Goal: Contribute content: Add original content to the website for others to see

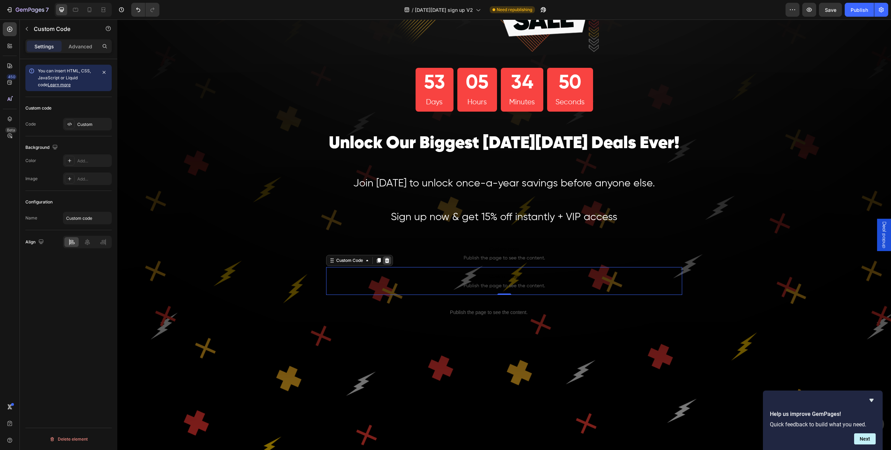
click at [387, 261] on icon at bounding box center [387, 260] width 5 height 5
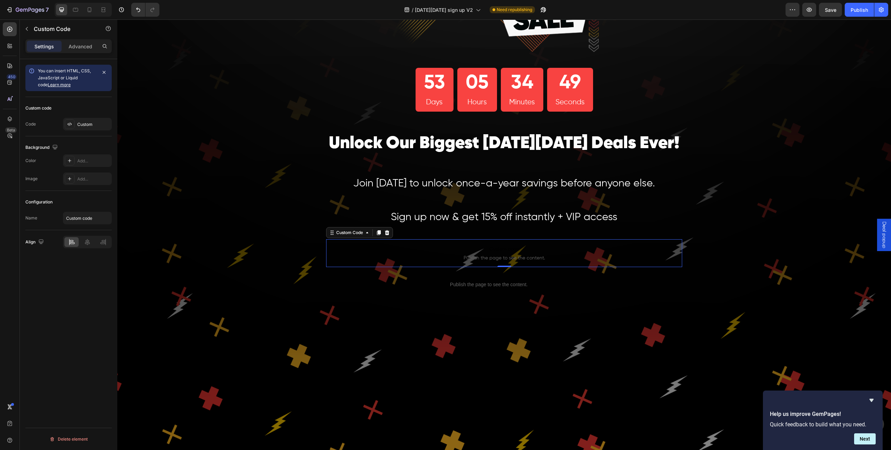
click at [400, 255] on span "Publish the page to see the content." at bounding box center [504, 258] width 356 height 7
click at [98, 129] on div "Custom" at bounding box center [87, 124] width 49 height 13
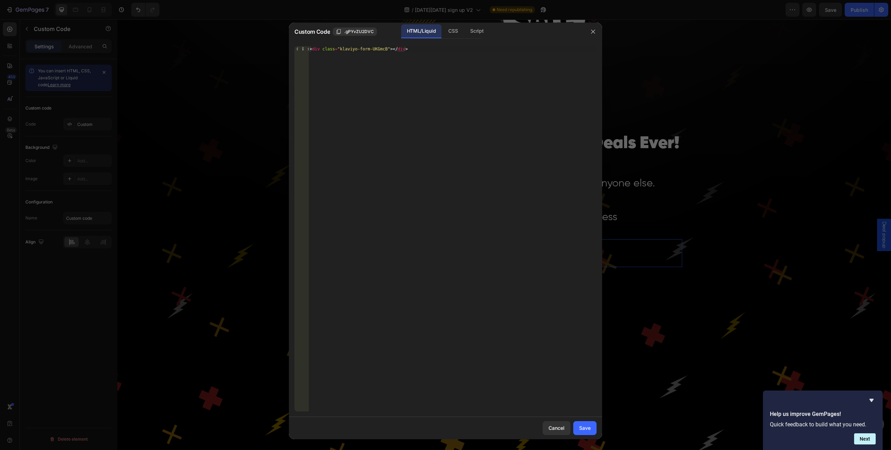
click at [448, 47] on div "1 < div class = "klaviyo-form-UKGmcB" > </ div > הההההההההההההההההההההההההההההה…" at bounding box center [445, 229] width 313 height 377
drag, startPoint x: 396, startPoint y: 52, endPoint x: 281, endPoint y: 44, distance: 115.5
click at [281, 44] on div "Custom Code .gPYvZU2DVC HTML/Liquid CSS Script <div class="klaviyo-form-UKGmcB"…" at bounding box center [445, 225] width 891 height 450
paste textarea "VdzZNc"
type textarea "<div class="klaviyo-form-VdzZNc"></div>"
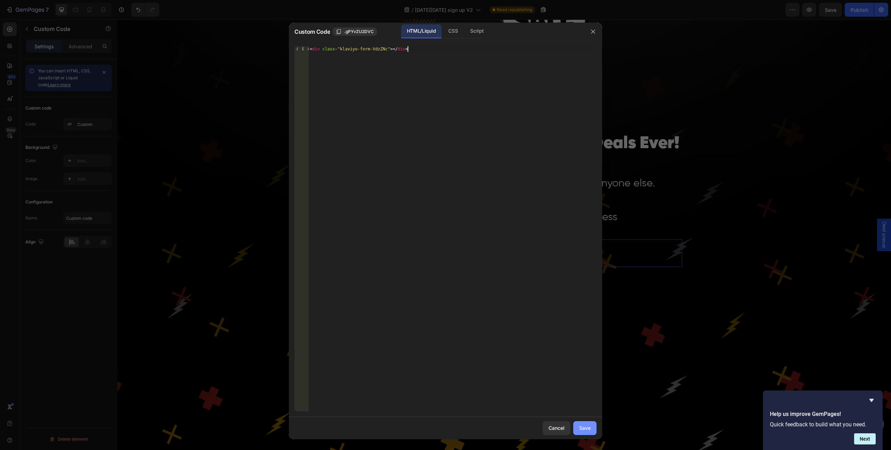
click at [586, 427] on div "Save" at bounding box center [584, 428] width 11 height 7
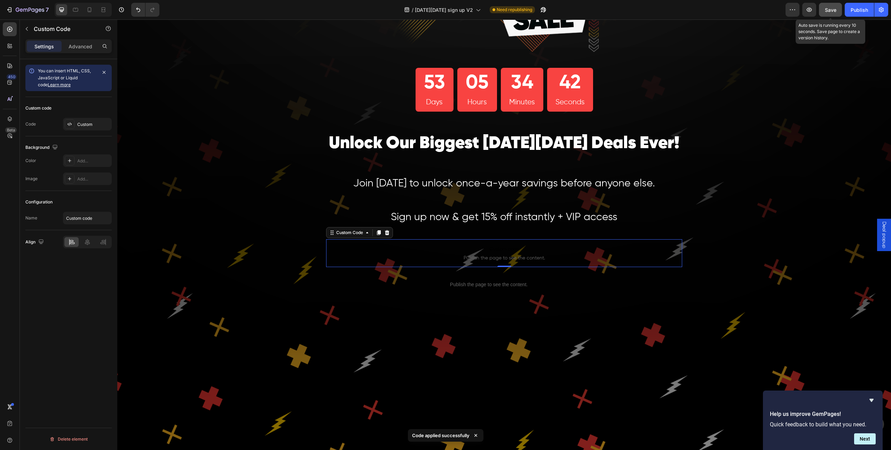
click at [831, 9] on span "Save" at bounding box center [830, 10] width 11 height 6
click at [863, 6] on div "Publish" at bounding box center [859, 9] width 17 height 7
click at [811, 11] on icon "button" at bounding box center [809, 10] width 5 height 4
click at [92, 126] on div "Custom" at bounding box center [93, 124] width 33 height 6
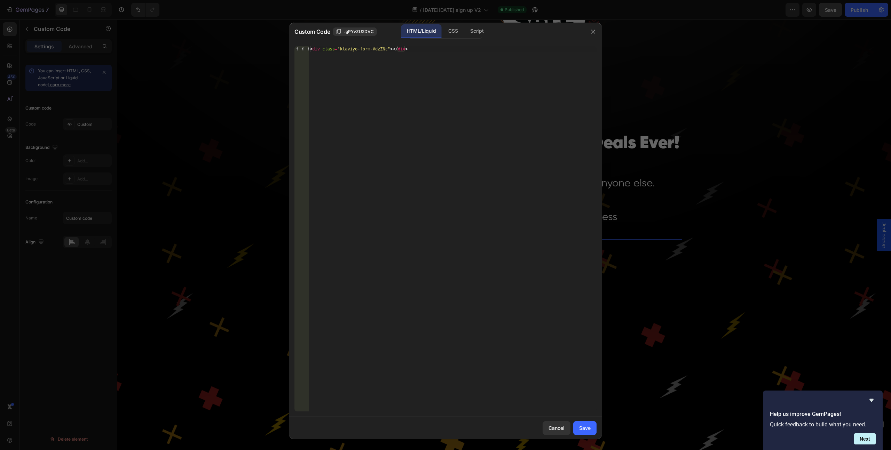
click at [373, 47] on div "< div class = "klaviyo-form-VdzZNc" > </ div >" at bounding box center [452, 234] width 288 height 377
paste textarea "QPkkip"
type textarea "<div class="klaviyo-form-QPkkip"></div>"
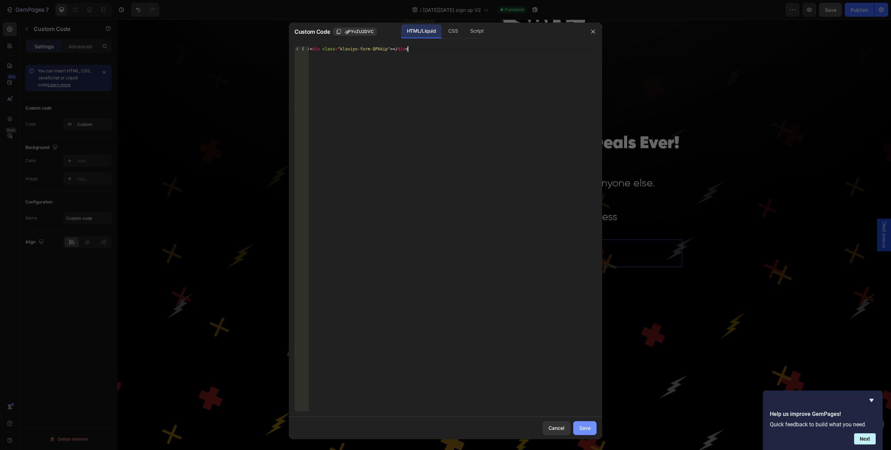
click at [583, 426] on div "Save" at bounding box center [584, 428] width 11 height 7
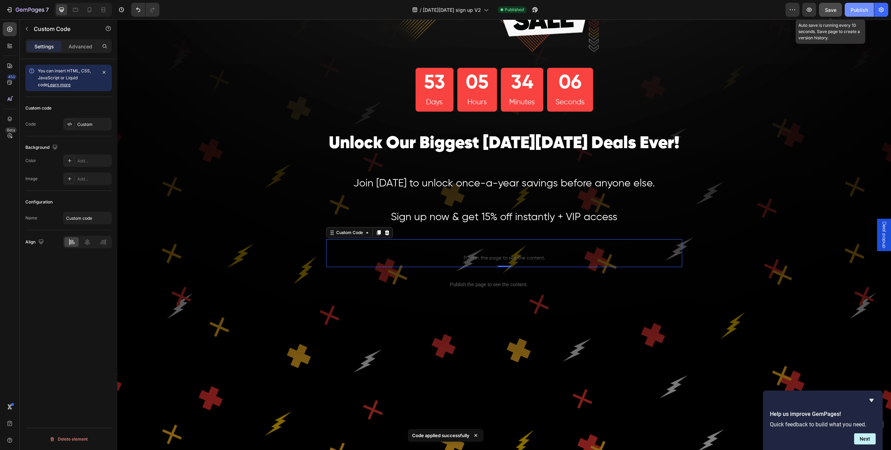
click at [855, 10] on div "Publish" at bounding box center [859, 9] width 17 height 7
click at [812, 13] on icon "button" at bounding box center [809, 9] width 7 height 7
click at [14, 10] on div "7" at bounding box center [27, 10] width 43 height 8
